Goal: Ask a question: Seek information or help from site administrators or community

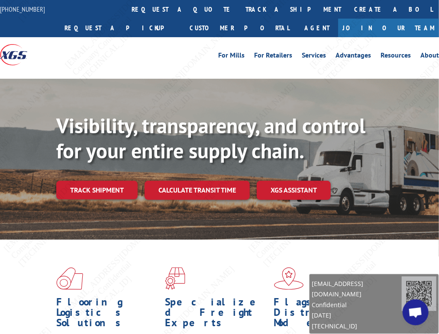
click at [413, 316] on span "Open chat" at bounding box center [416, 314] width 14 height 12
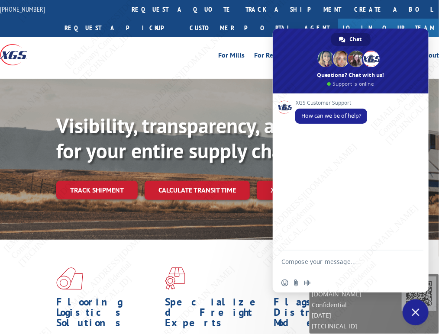
click at [344, 260] on textarea "Compose your message..." at bounding box center [342, 266] width 120 height 16
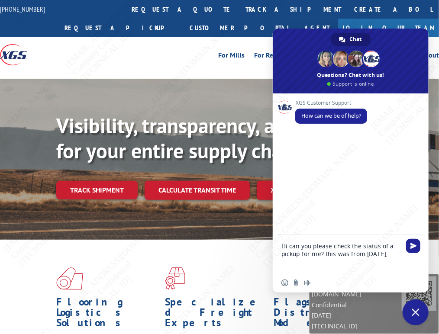
paste textarea "CONTINENTAL TERMINALS, INC-ANNEX [STREET_ADDRESS][PERSON_NAME]"
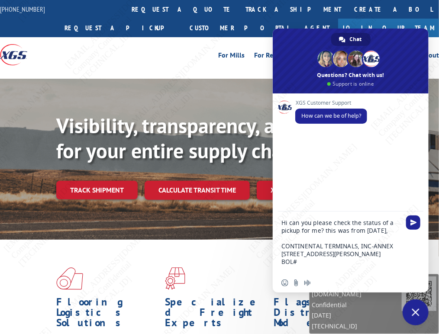
paste textarea "PHL570151279"
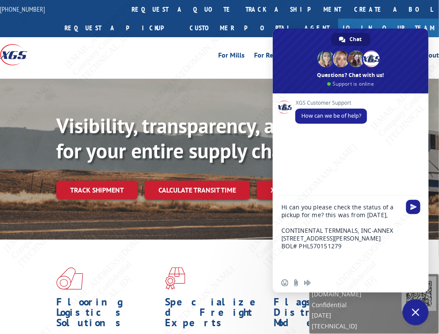
paste textarea "1.0 Pallet 1,596 lb"
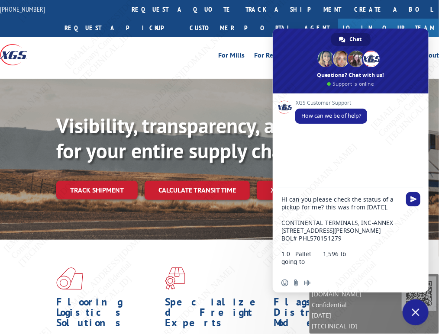
paste textarea "[DATE] Coffee Roasters [STREET_ADDRESS][PERSON_NAME]"
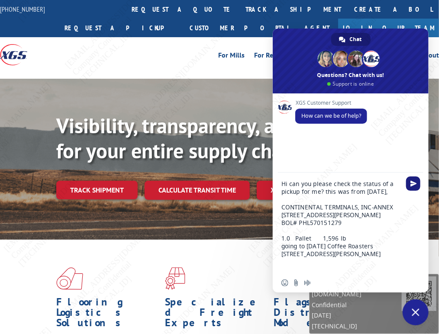
type textarea "Hi can you please check the status of a pickup for me? this was from [DATE], CO…"
click at [416, 186] on span "Send" at bounding box center [414, 184] width 6 height 6
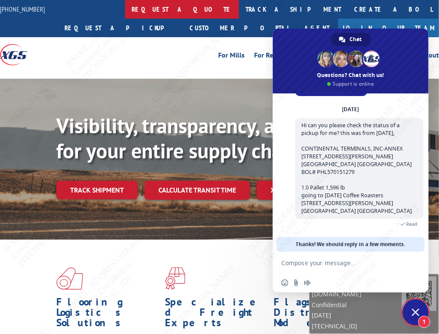
scroll to position [34, 0]
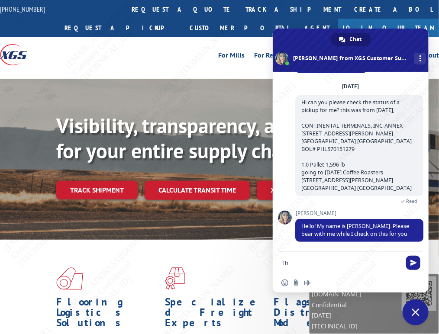
type textarea "T"
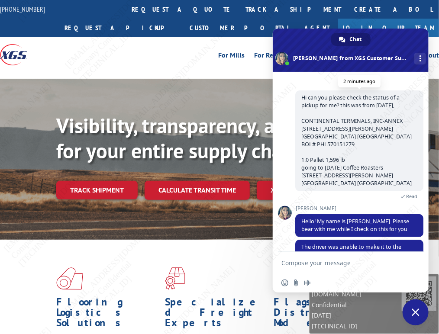
scroll to position [77, 0]
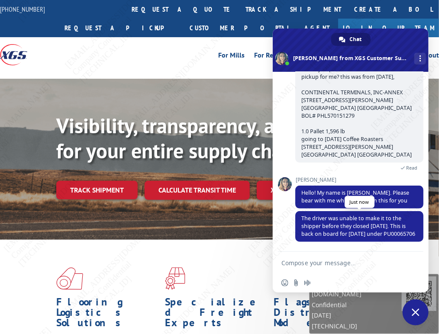
copy span "The driver was unable to make it to the shipper before they closed [DATE]. This…"
drag, startPoint x: 302, startPoint y: 208, endPoint x: 337, endPoint y: 236, distance: 44.9
click at [337, 236] on span "The driver was unable to make it to the shipper before they closed [DATE]. This…" at bounding box center [359, 226] width 128 height 31
click at [369, 241] on span "The driver was unable to make it to the shipper before they closed [DATE]. This…" at bounding box center [359, 226] width 128 height 31
click at [326, 263] on textarea "Compose your message..." at bounding box center [342, 264] width 120 height 8
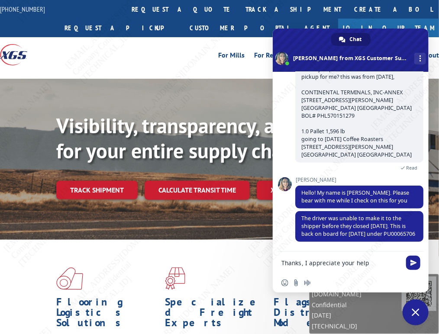
type textarea "Thanks, I appreciate your help"
click at [414, 265] on span "Send" at bounding box center [414, 263] width 6 height 6
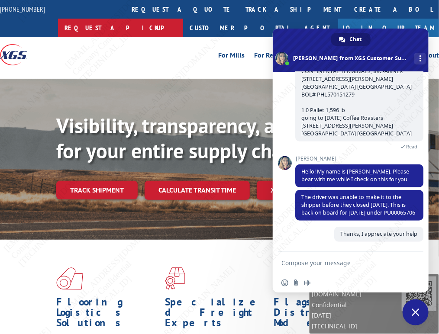
scroll to position [98, 0]
